Goal: Information Seeking & Learning: Learn about a topic

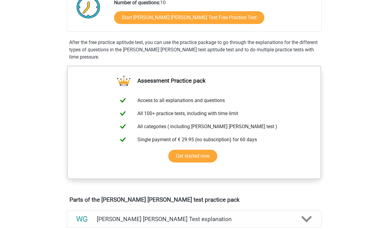
scroll to position [32, 0]
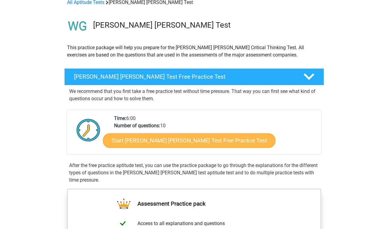
click at [156, 137] on link "Start [PERSON_NAME] [PERSON_NAME] Test Free Practice Test" at bounding box center [189, 140] width 173 height 15
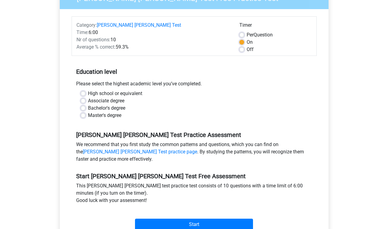
scroll to position [70, 0]
click at [82, 104] on div "Bachelor's degree" at bounding box center [194, 107] width 227 height 7
click at [81, 97] on div "Associate degree" at bounding box center [194, 100] width 227 height 7
click at [88, 104] on label "Bachelor's degree" at bounding box center [106, 107] width 37 height 7
click at [83, 104] on input "Bachelor's degree" at bounding box center [83, 107] width 5 height 6
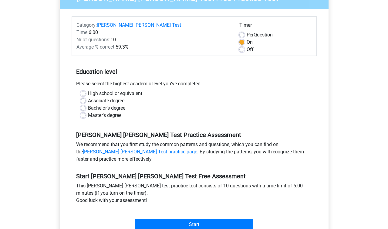
radio input "true"
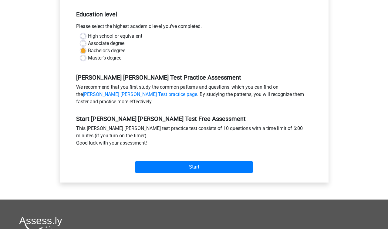
scroll to position [143, 0]
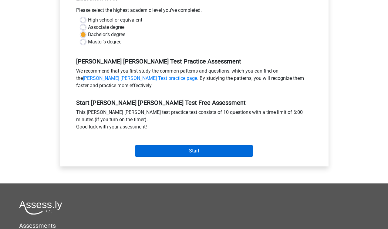
click at [187, 145] on input "Start" at bounding box center [194, 151] width 118 height 12
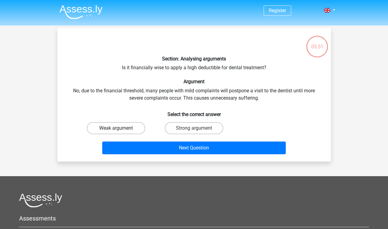
click at [121, 123] on label "Weak argument" at bounding box center [116, 128] width 59 height 12
click at [120, 128] on input "Weak argument" at bounding box center [118, 130] width 4 height 4
radio input "true"
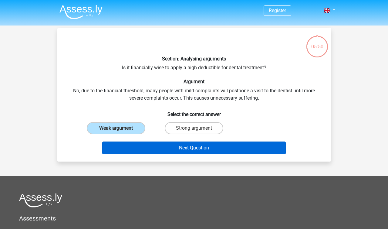
click at [161, 146] on button "Next Question" at bounding box center [194, 147] width 184 height 13
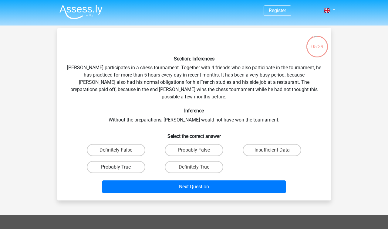
click at [128, 161] on label "Probably True" at bounding box center [116, 167] width 59 height 12
click at [120, 167] on input "Probably True" at bounding box center [118, 169] width 4 height 4
radio input "true"
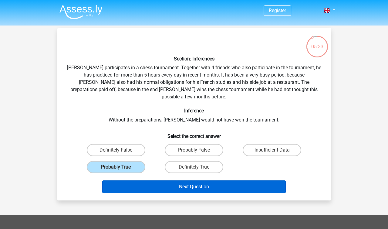
click at [147, 180] on button "Next Question" at bounding box center [194, 186] width 184 height 13
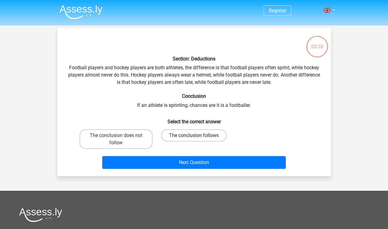
click at [180, 133] on label "The conclusion follows" at bounding box center [194, 135] width 66 height 12
click at [194, 135] on input "The conclusion follows" at bounding box center [196, 137] width 4 height 4
radio input "true"
click at [128, 140] on label "The conclusion does not follow" at bounding box center [116, 138] width 73 height 19
click at [120, 139] on input "The conclusion does not follow" at bounding box center [118, 137] width 4 height 4
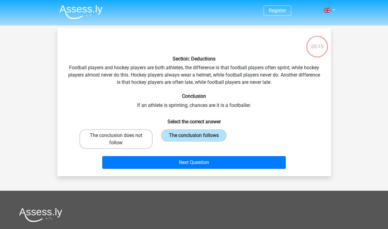
radio input "true"
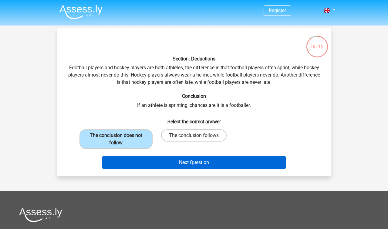
click at [167, 165] on button "Next Question" at bounding box center [194, 162] width 184 height 13
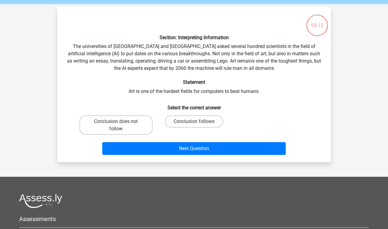
scroll to position [19, 0]
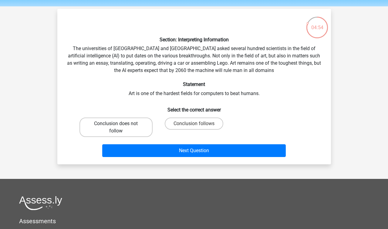
click at [124, 125] on label "Conclusion does not follow" at bounding box center [116, 126] width 73 height 19
click at [120, 125] on input "Conclusion does not follow" at bounding box center [118, 126] width 4 height 4
radio input "true"
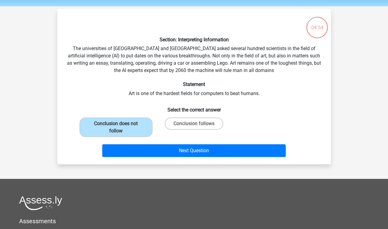
click at [185, 119] on label "Conclusion follows" at bounding box center [194, 123] width 59 height 12
click at [194, 124] on input "Conclusion follows" at bounding box center [196, 126] width 4 height 4
radio input "true"
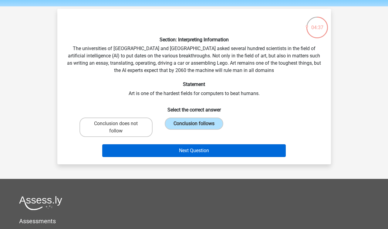
click at [205, 150] on button "Next Question" at bounding box center [194, 150] width 184 height 13
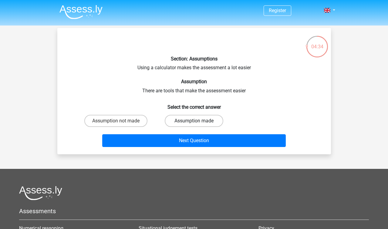
scroll to position [0, 0]
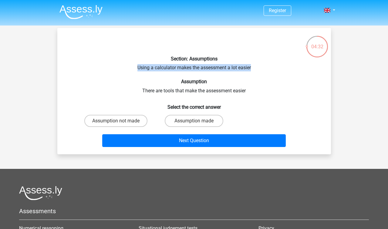
drag, startPoint x: 135, startPoint y: 66, endPoint x: 273, endPoint y: 66, distance: 137.8
click at [273, 66] on div "Section: Assumptions Using a calculator makes the assessment a lot easier Assum…" at bounding box center [194, 91] width 269 height 117
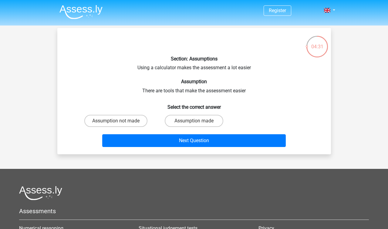
click at [258, 76] on div "Section: Assumptions Using a calculator makes the assessment a lot easier Assum…" at bounding box center [194, 91] width 269 height 117
click at [175, 119] on label "Assumption made" at bounding box center [194, 121] width 59 height 12
click at [194, 121] on input "Assumption made" at bounding box center [196, 123] width 4 height 4
radio input "true"
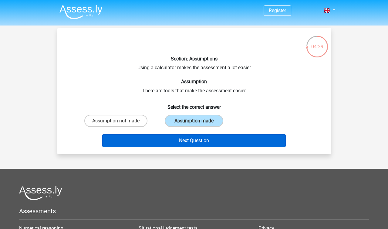
click at [184, 141] on button "Next Question" at bounding box center [194, 140] width 184 height 13
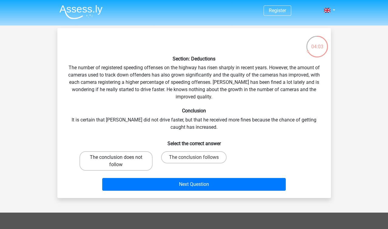
click at [132, 161] on label "The conclusion does not follow" at bounding box center [116, 160] width 73 height 19
click at [120, 161] on input "The conclusion does not follow" at bounding box center [118, 159] width 4 height 4
radio input "true"
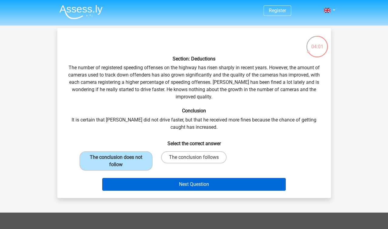
click at [162, 186] on button "Next Question" at bounding box center [194, 184] width 184 height 13
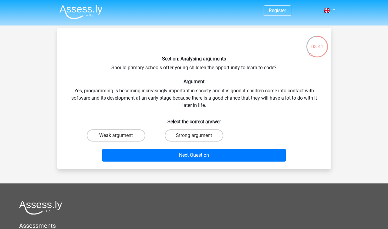
click at [110, 142] on div "Weak argument" at bounding box center [116, 135] width 78 height 17
click at [123, 134] on label "Weak argument" at bounding box center [116, 135] width 59 height 12
click at [120, 135] on input "Weak argument" at bounding box center [118, 137] width 4 height 4
radio input "true"
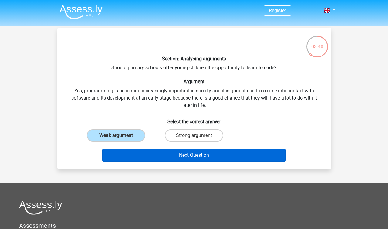
click at [152, 154] on button "Next Question" at bounding box center [194, 155] width 184 height 13
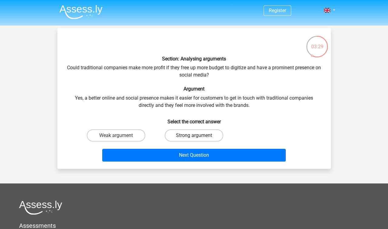
click at [173, 133] on label "Strong argument" at bounding box center [194, 135] width 59 height 12
click at [194, 135] on input "Strong argument" at bounding box center [196, 137] width 4 height 4
radio input "true"
click at [120, 132] on label "Weak argument" at bounding box center [116, 135] width 59 height 12
click at [120, 135] on input "Weak argument" at bounding box center [118, 137] width 4 height 4
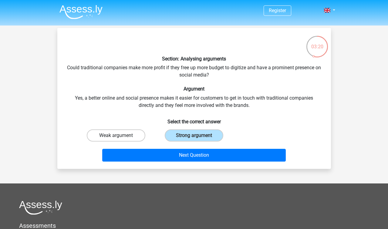
radio input "true"
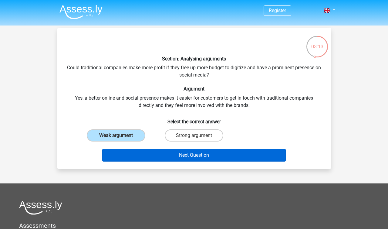
click at [160, 158] on button "Next Question" at bounding box center [194, 155] width 184 height 13
